Goal: Manage account settings

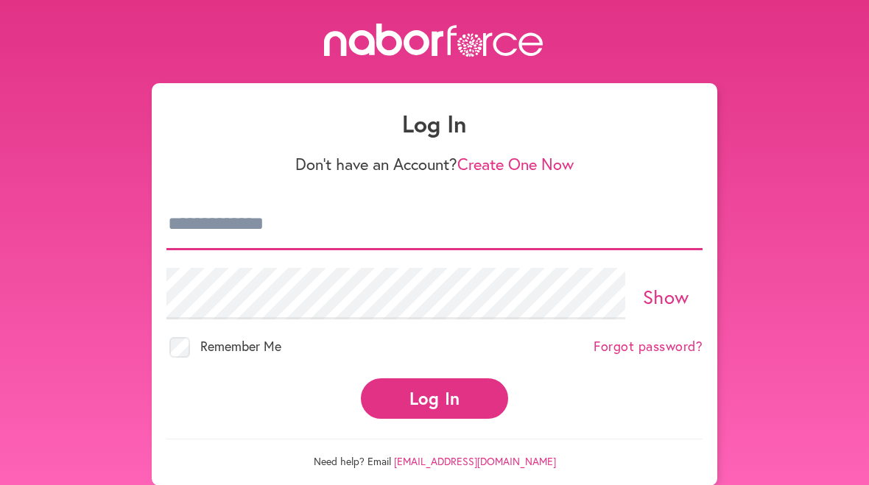
click at [302, 222] on input "email" at bounding box center [434, 225] width 536 height 52
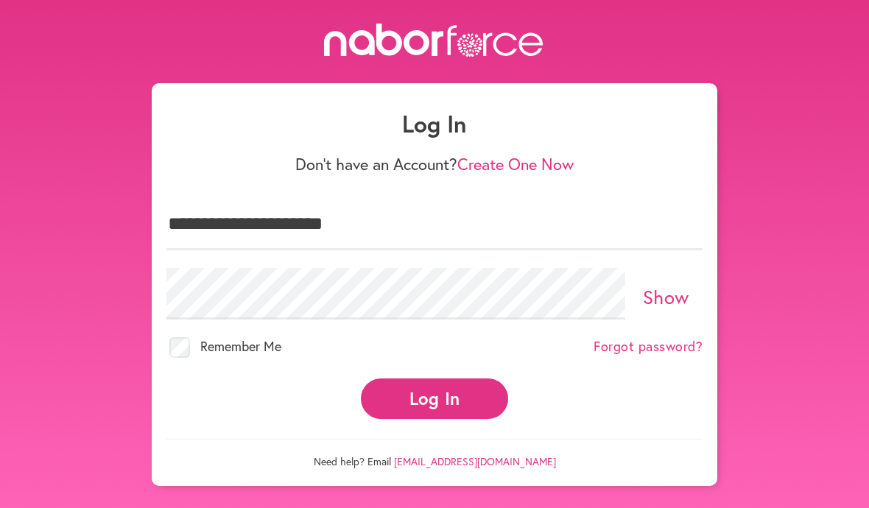
click at [445, 386] on button "Log In" at bounding box center [434, 398] width 147 height 40
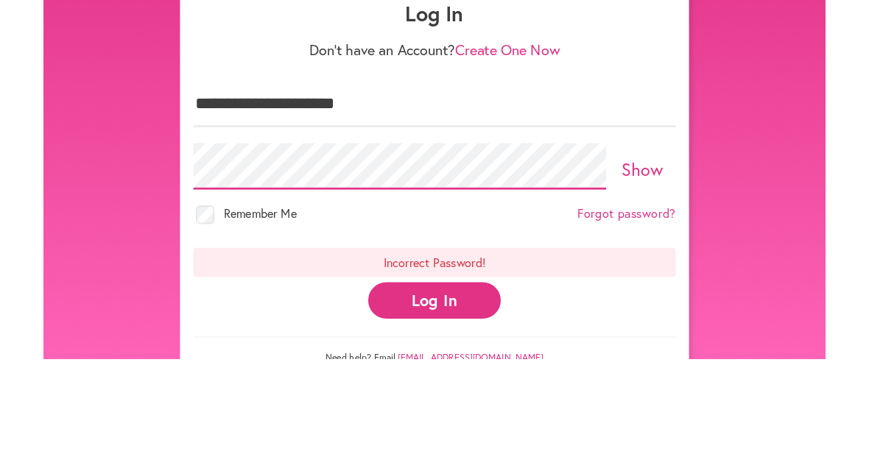
scroll to position [35, 0]
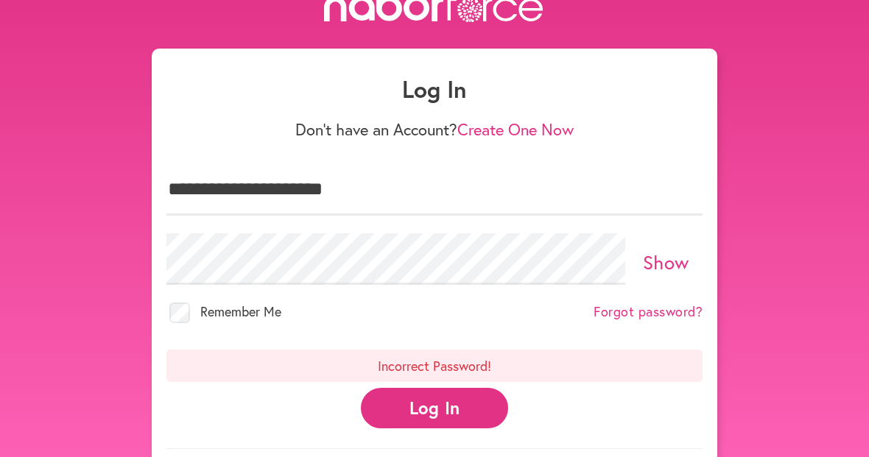
click at [452, 402] on button "Log In" at bounding box center [434, 408] width 147 height 40
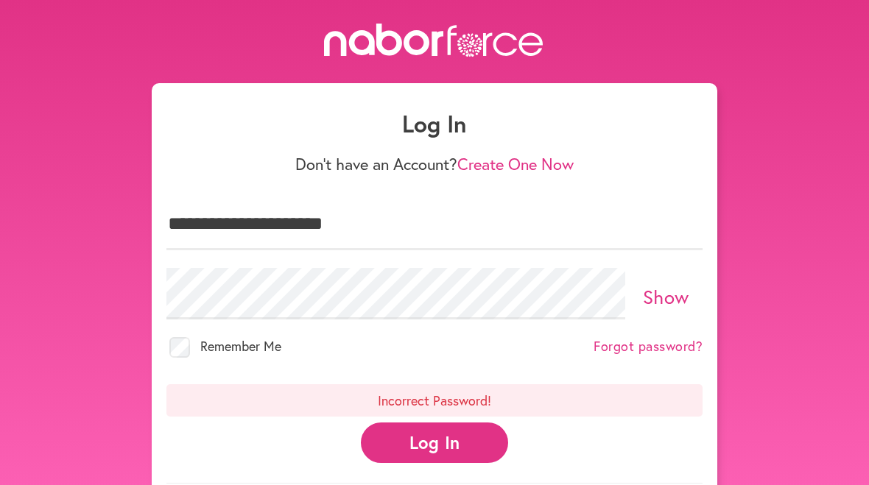
click at [453, 447] on button "Log In" at bounding box center [434, 443] width 147 height 40
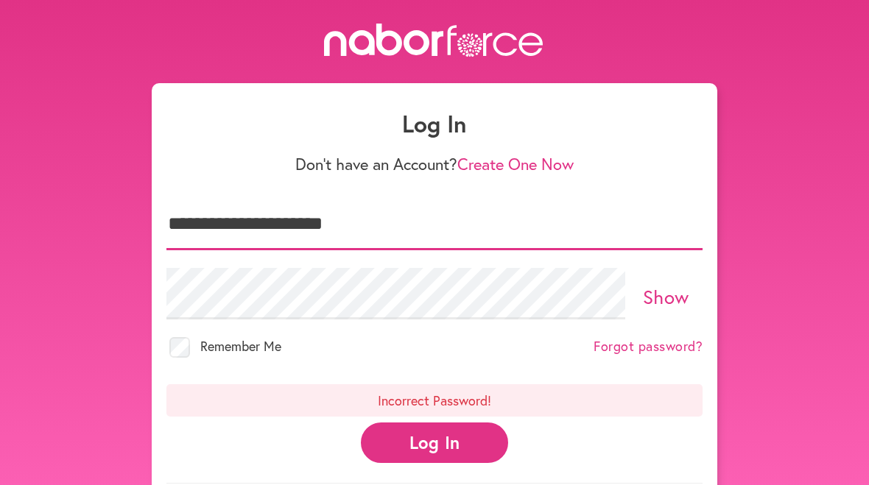
click at [403, 248] on input "**********" at bounding box center [434, 225] width 536 height 52
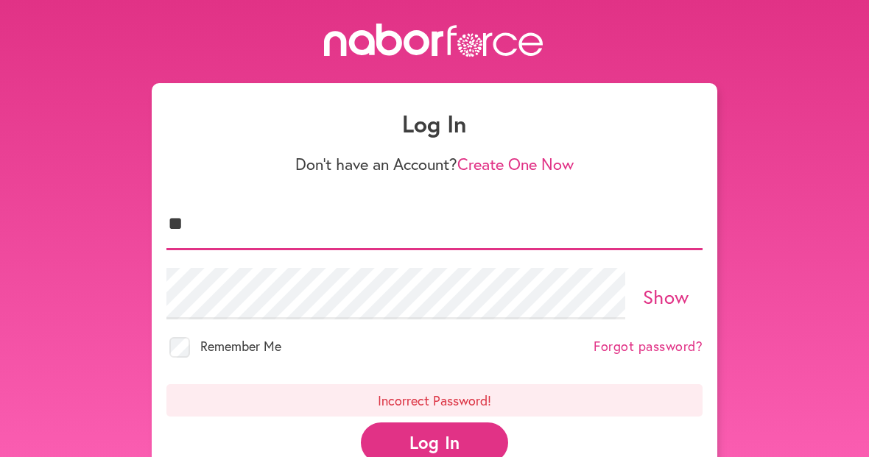
type input "*"
type input "**********"
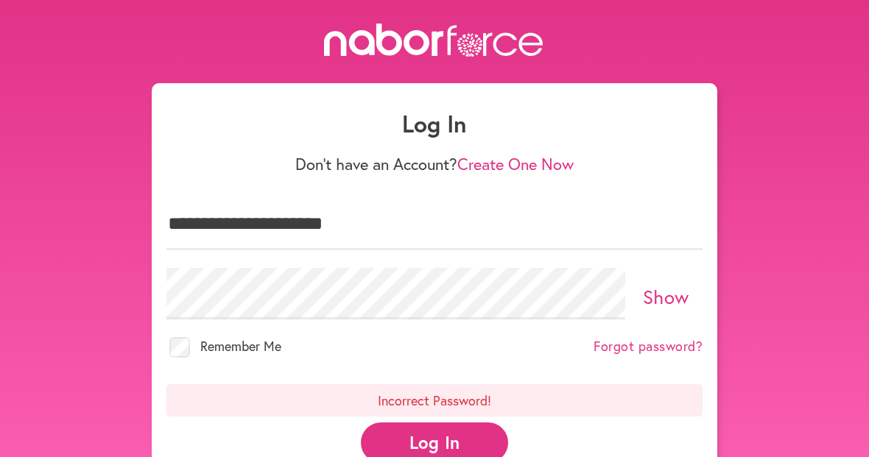
click at [453, 439] on button "Log In" at bounding box center [434, 443] width 147 height 40
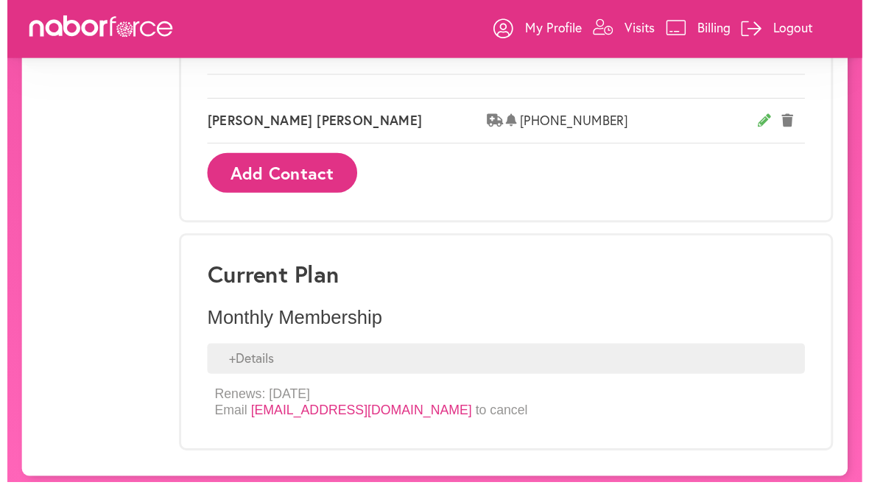
scroll to position [936, 0]
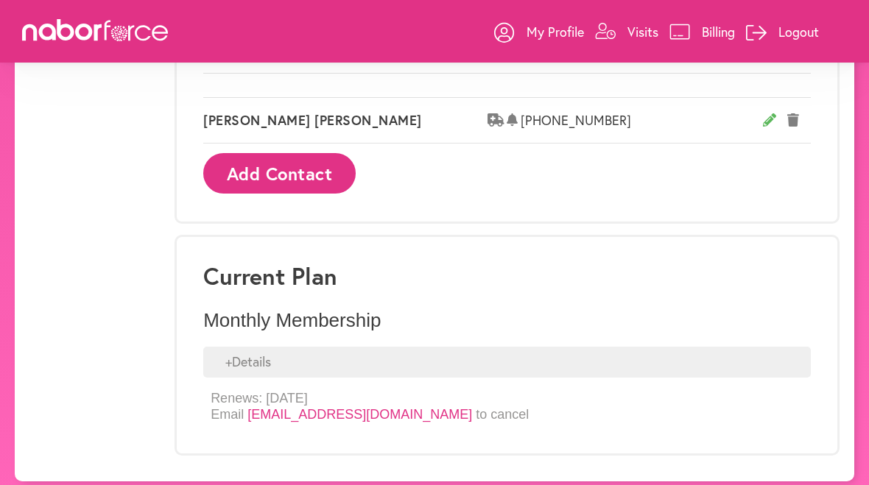
click at [264, 359] on div "+ Details" at bounding box center [506, 362] width 607 height 31
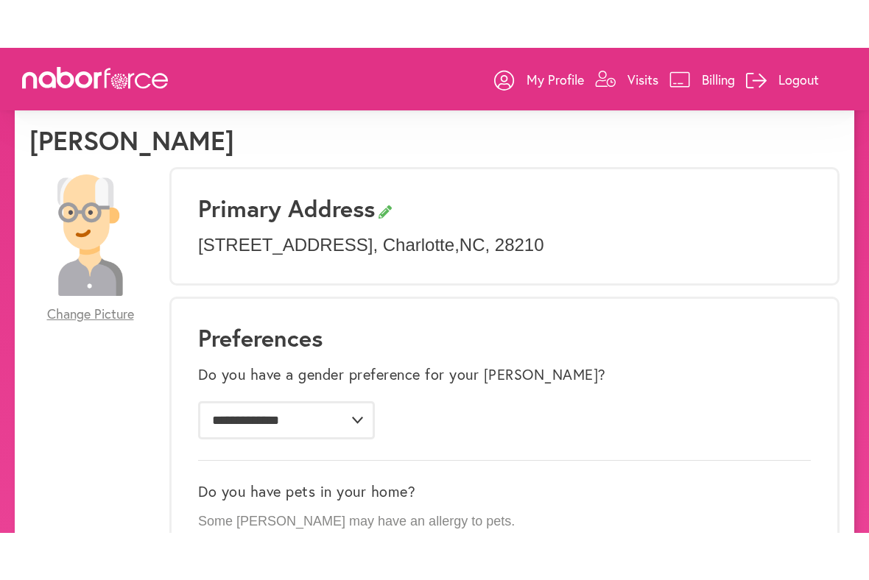
scroll to position [0, 0]
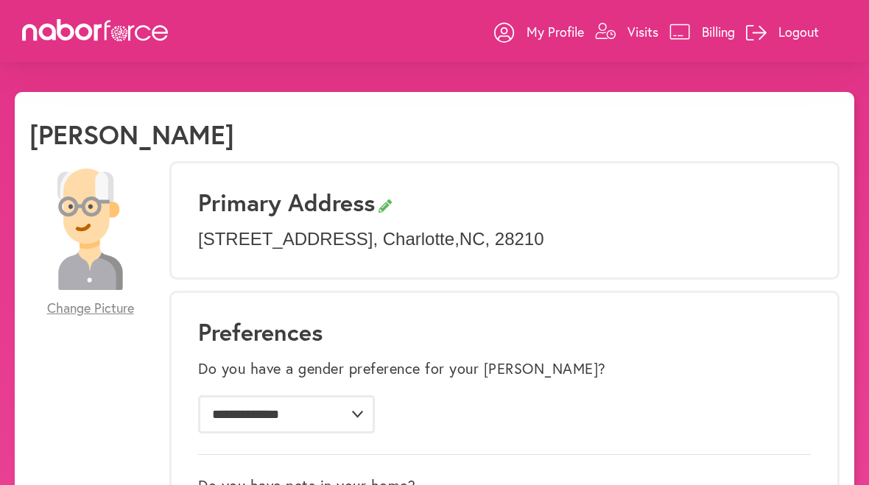
click at [548, 34] on p "My Profile" at bounding box center [554, 32] width 57 height 18
click at [705, 31] on p "Billing" at bounding box center [718, 32] width 33 height 18
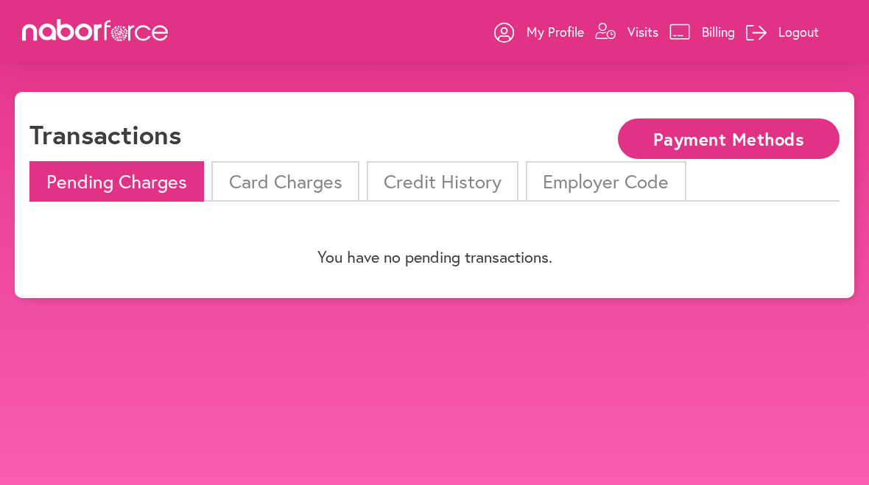
click at [541, 32] on p "My Profile" at bounding box center [554, 32] width 57 height 18
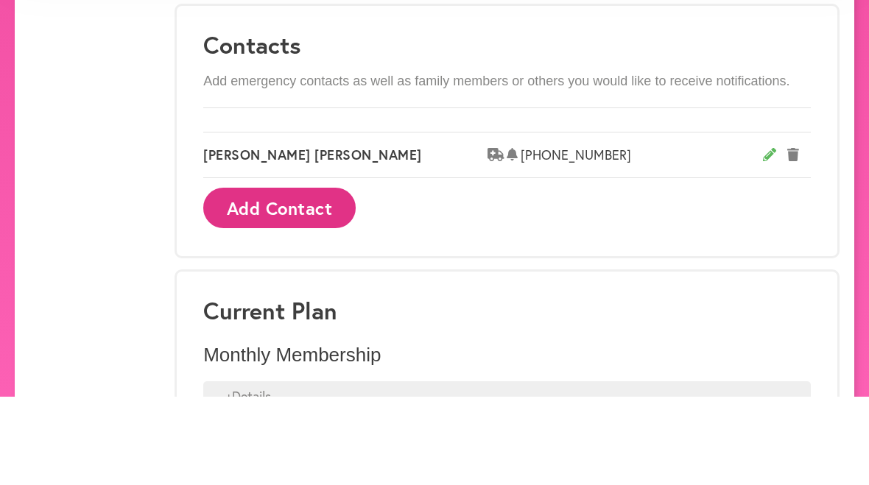
scroll to position [942, 0]
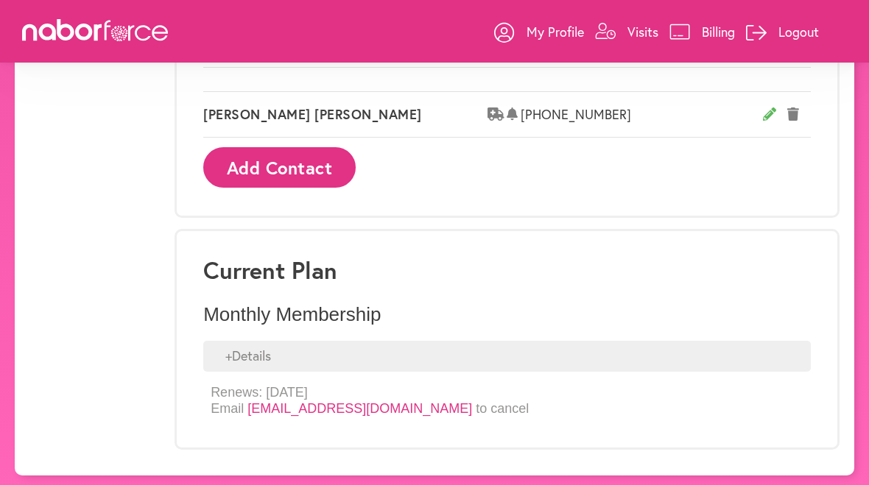
click at [369, 406] on link "[EMAIL_ADDRESS][DOMAIN_NAME]" at bounding box center [359, 408] width 225 height 15
